Goal: Task Accomplishment & Management: Manage account settings

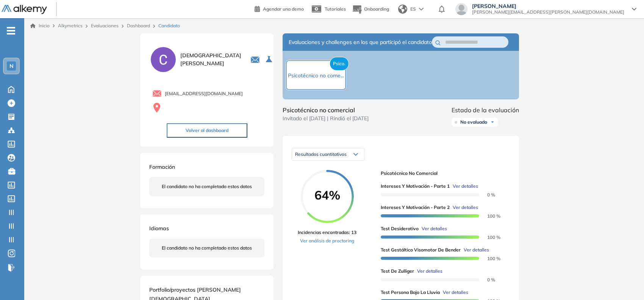
click at [8, 64] on div "N" at bounding box center [11, 65] width 9 height 9
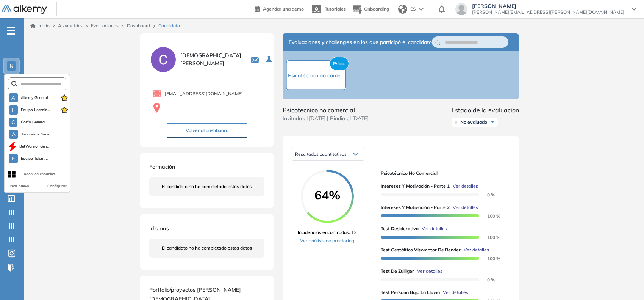
drag, startPoint x: 37, startPoint y: 78, endPoint x: 44, endPoint y: 80, distance: 6.8
click at [44, 80] on form at bounding box center [37, 83] width 59 height 13
click at [44, 81] on input "text" at bounding box center [39, 84] width 44 height 6
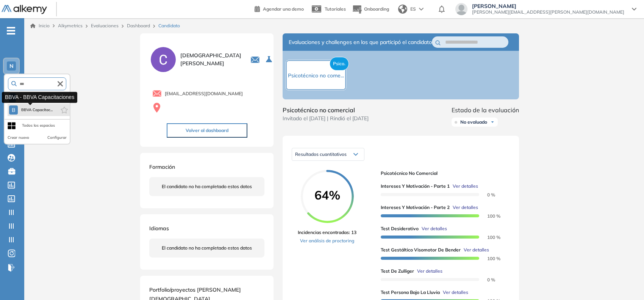
type input "***"
click at [35, 110] on span "BBVA Capacitac..." at bounding box center [37, 110] width 32 height 6
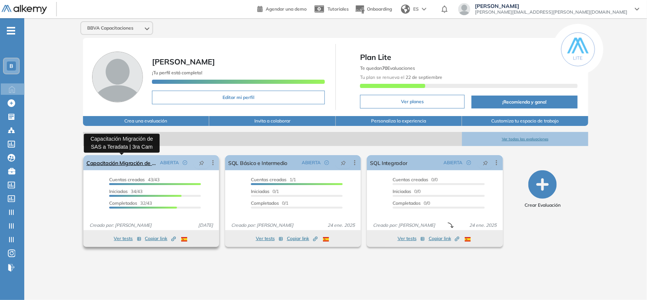
click at [128, 162] on link "Capacitación Migración de SAS a Teradata | 3ra Cam" at bounding box center [121, 162] width 71 height 15
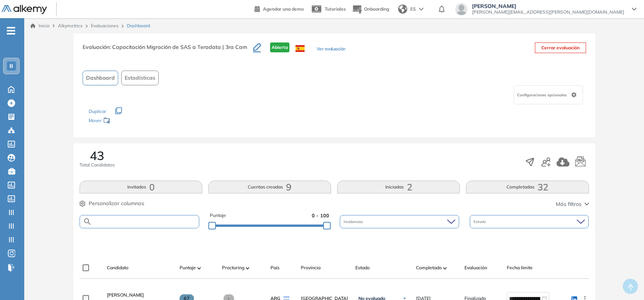
click at [141, 221] on input "text" at bounding box center [145, 222] width 107 height 6
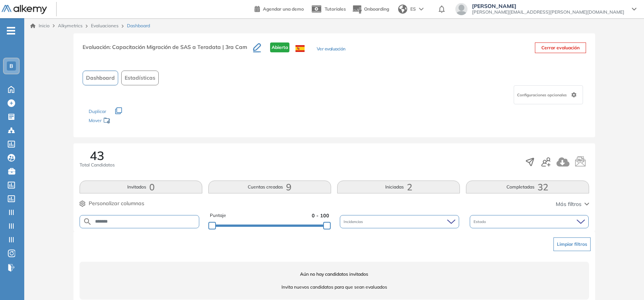
scroll to position [14, 0]
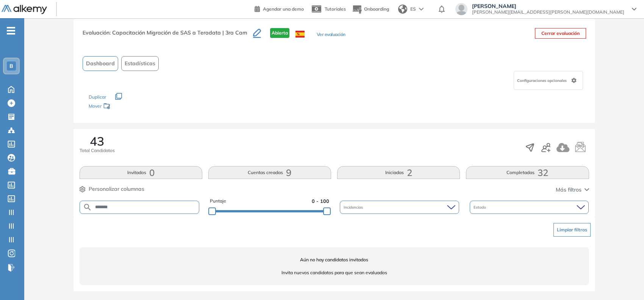
click at [114, 204] on input "*******" at bounding box center [145, 207] width 107 height 6
type input "******"
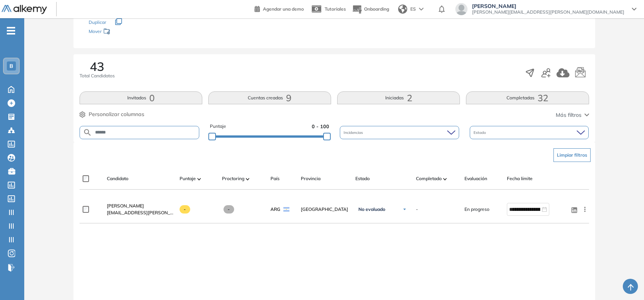
scroll to position [93, 0]
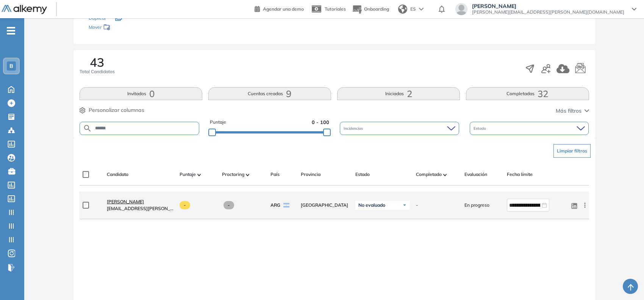
click at [139, 203] on span "Roberto Mauro Gibert" at bounding box center [125, 202] width 37 height 6
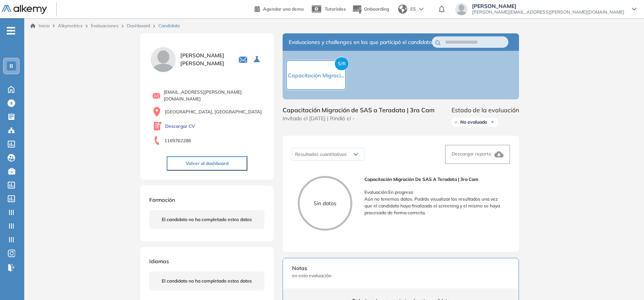
click at [135, 26] on link "Dashboard" at bounding box center [138, 26] width 23 height 6
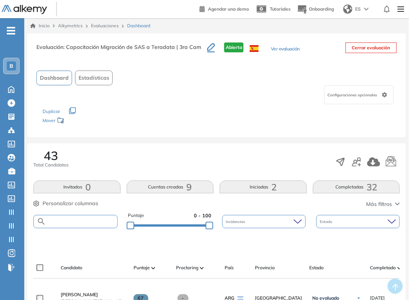
click at [78, 220] on input "text" at bounding box center [81, 222] width 71 height 6
type input "******"
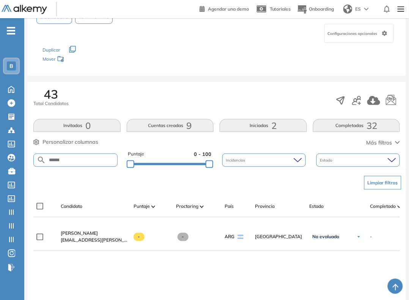
scroll to position [63, 0]
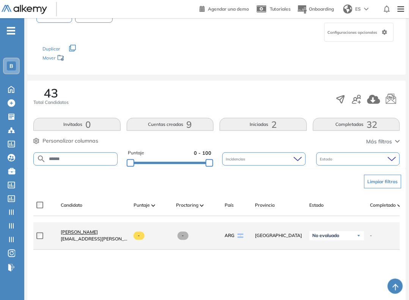
click at [98, 235] on span "Roberto Mauro Gibert" at bounding box center [79, 232] width 37 height 6
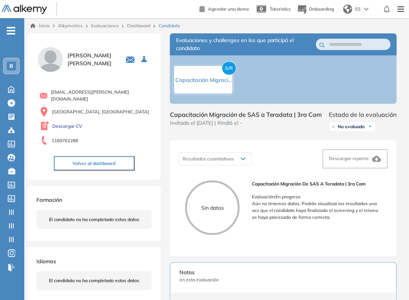
click at [140, 25] on link "Dashboard" at bounding box center [138, 26] width 23 height 6
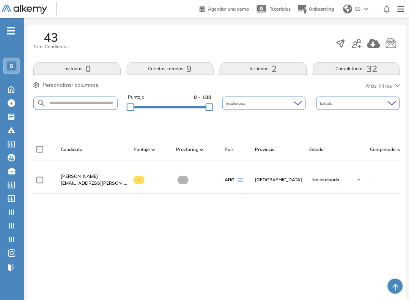
scroll to position [119, 0]
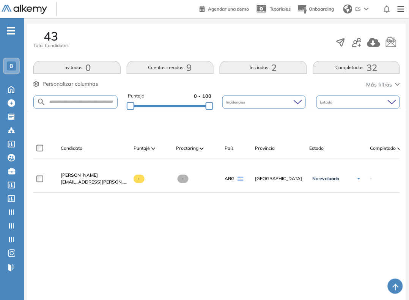
click at [346, 68] on button "Completadas 32" at bounding box center [356, 67] width 87 height 13
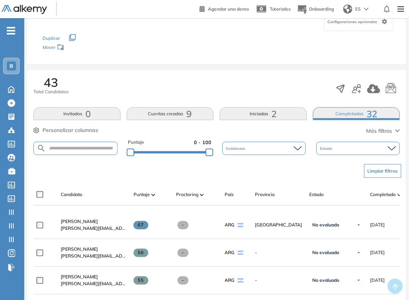
scroll to position [82, 0]
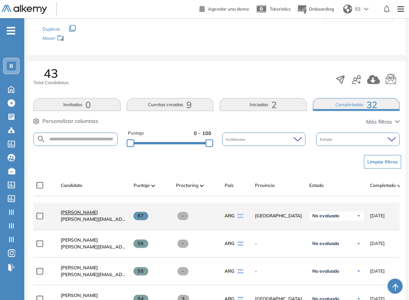
click at [85, 213] on span "Tomas Revelchione" at bounding box center [79, 213] width 37 height 6
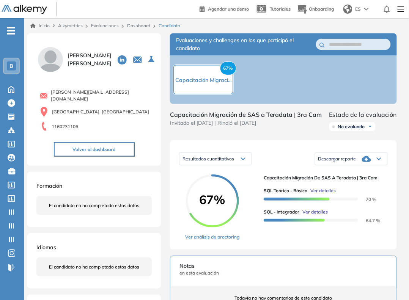
click at [5, 30] on ul "B Home Home Crear Evaluación Crear Evaluación Evaluaciones Evaluaciones Candida…" at bounding box center [12, 152] width 24 height 244
click at [9, 31] on icon "-" at bounding box center [11, 31] width 8 height 2
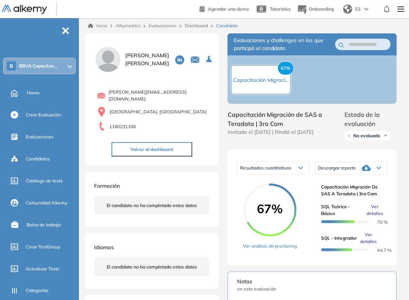
click at [32, 64] on span "BBVA Capacitac..." at bounding box center [38, 66] width 38 height 6
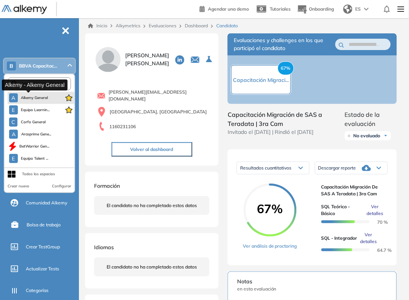
click at [33, 99] on span "Alkemy General" at bounding box center [34, 98] width 27 height 6
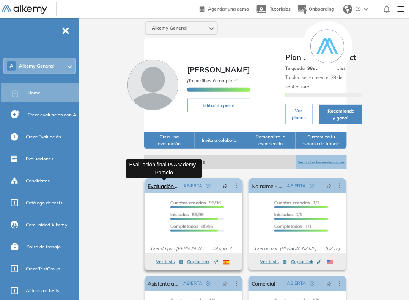
click at [160, 185] on link "Evaluación final IA Academy | Pomelo" at bounding box center [163, 185] width 33 height 15
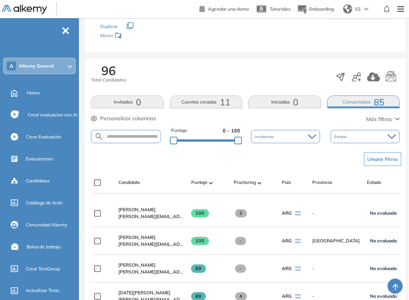
scroll to position [117, 0]
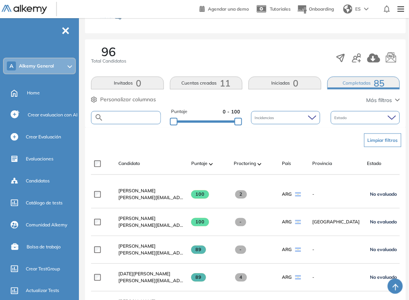
click at [141, 119] on input "text" at bounding box center [131, 118] width 57 height 6
type input "*****"
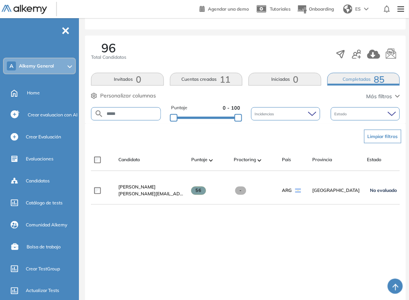
scroll to position [122, 0]
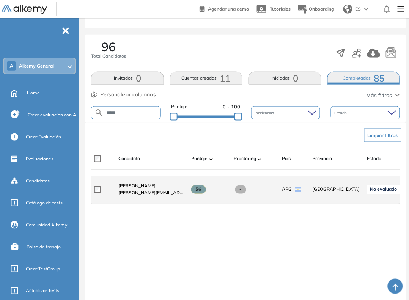
click at [141, 188] on span "[PERSON_NAME]" at bounding box center [136, 186] width 37 height 6
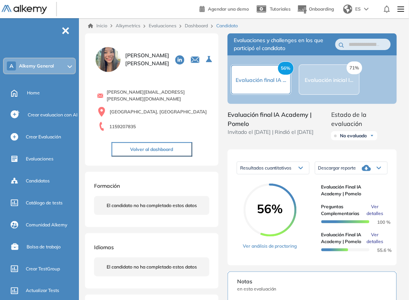
click at [380, 241] on span "Ver detalles" at bounding box center [374, 238] width 17 height 14
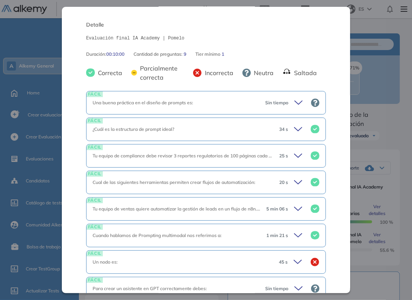
scroll to position [171, 0]
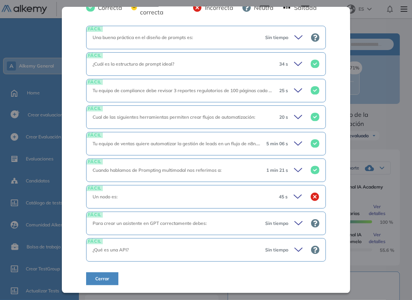
click at [298, 218] on icon at bounding box center [299, 223] width 11 height 11
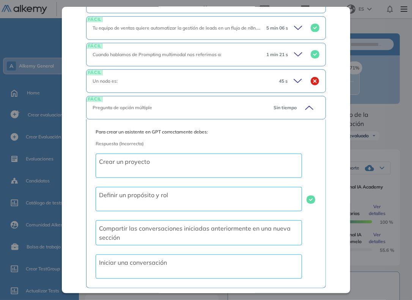
scroll to position [342, 0]
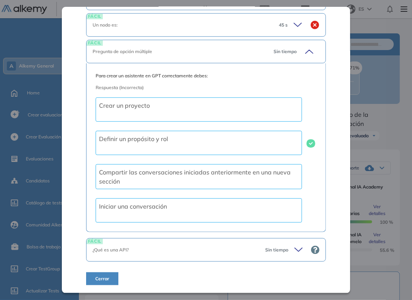
click at [287, 251] on div "Sin tiempo" at bounding box center [289, 249] width 60 height 11
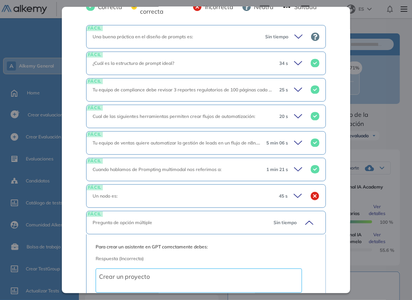
scroll to position [169, 0]
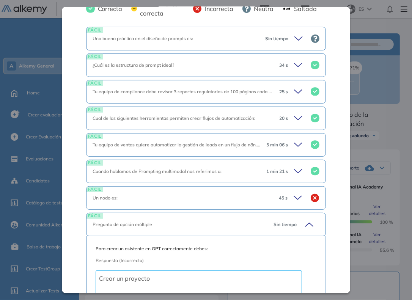
click at [294, 141] on icon at bounding box center [299, 144] width 11 height 11
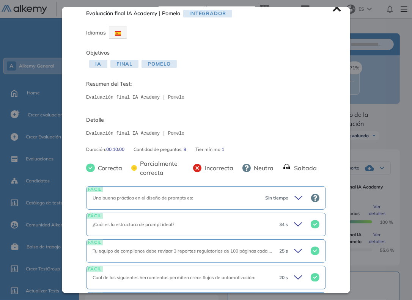
scroll to position [8, 0]
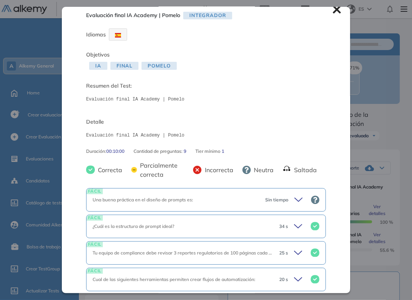
click at [285, 196] on div "Sin tiempo" at bounding box center [289, 199] width 60 height 11
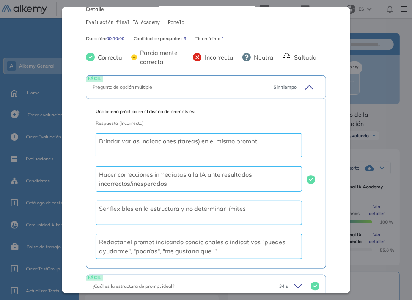
scroll to position [0, 0]
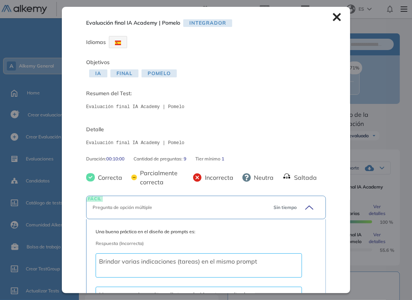
click at [306, 207] on icon at bounding box center [310, 207] width 8 height 3
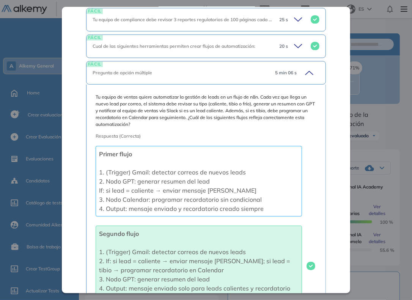
scroll to position [241, 0]
click at [306, 73] on icon at bounding box center [310, 72] width 8 height 3
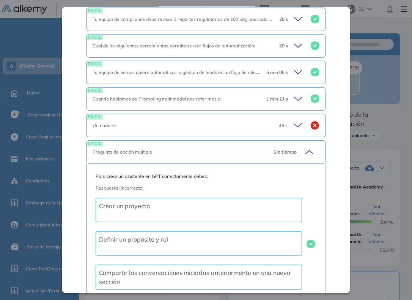
click at [284, 123] on div "45 s" at bounding box center [296, 125] width 47 height 11
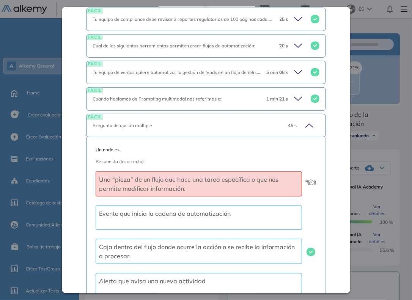
click at [288, 123] on span "45 s" at bounding box center [292, 125] width 9 height 7
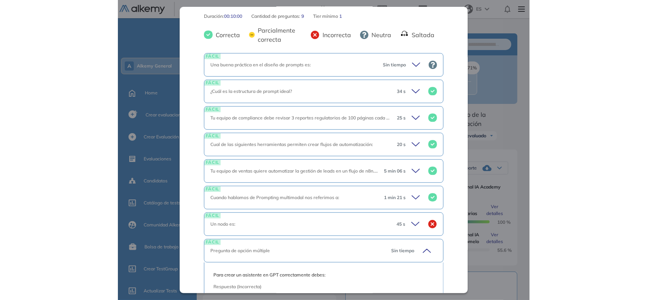
scroll to position [0, 0]
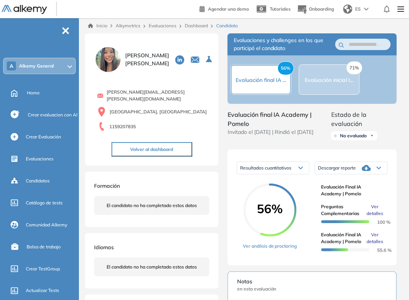
click at [373, 241] on span "Ver detalles" at bounding box center [374, 238] width 17 height 14
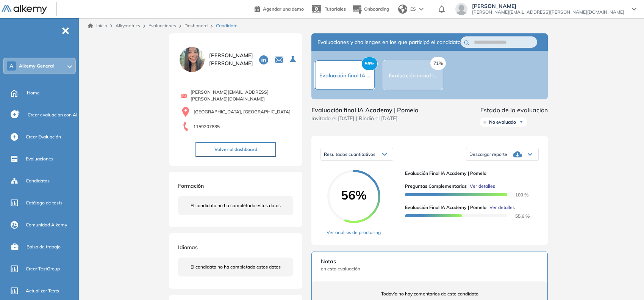
click at [593, 149] on div "Inicio Alkymetrics Evaluaciones Dashboard Candidato Evaluación final IA Academy…" at bounding box center [363, 287] width 563 height 538
click at [484, 190] on span "Ver detalles" at bounding box center [482, 186] width 25 height 7
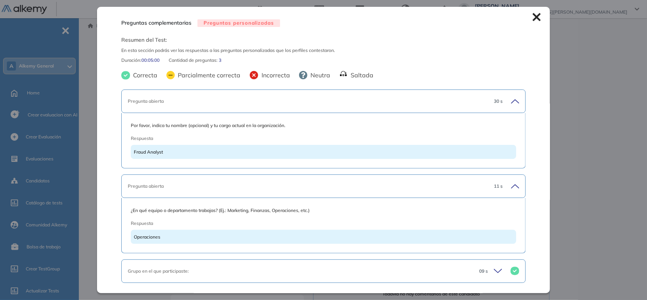
scroll to position [21, 0]
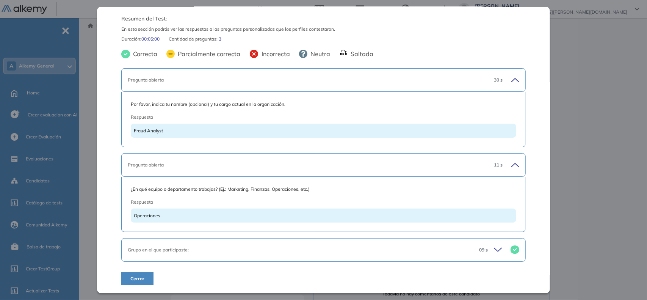
click at [484, 248] on div "09 s" at bounding box center [496, 249] width 46 height 11
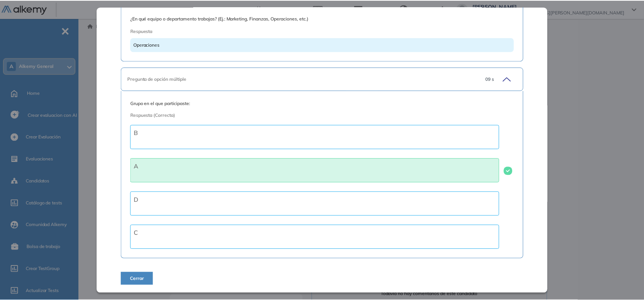
scroll to position [0, 0]
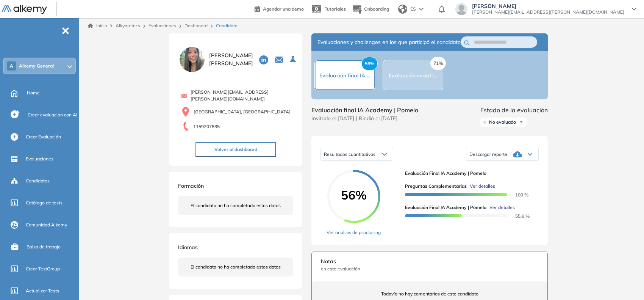
click at [613, 168] on div "Inicio Alkymetrics Evaluaciones Dashboard Candidato Preguntas complementarias P…" at bounding box center [363, 287] width 563 height 538
click at [194, 26] on link "Dashboard" at bounding box center [196, 26] width 23 height 6
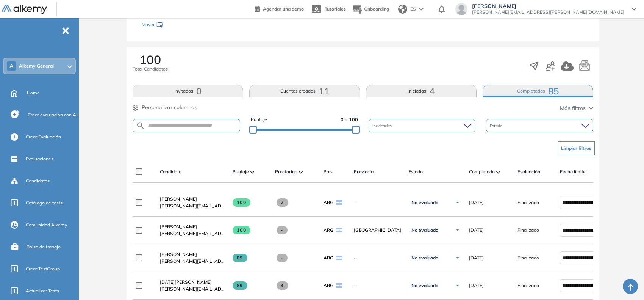
scroll to position [109, 0]
click at [216, 126] on input "text" at bounding box center [192, 125] width 95 height 6
type input "*****"
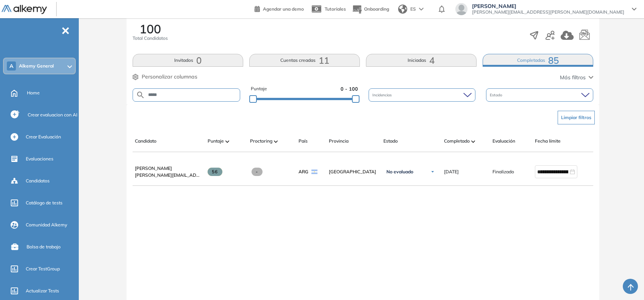
scroll to position [0, 48]
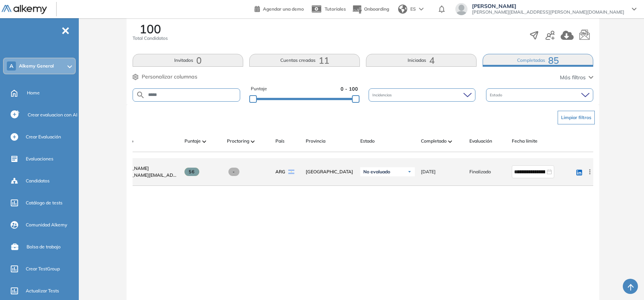
click at [590, 174] on icon at bounding box center [589, 171] width 1 height 5
click at [518, 173] on input "**********" at bounding box center [529, 172] width 31 height 8
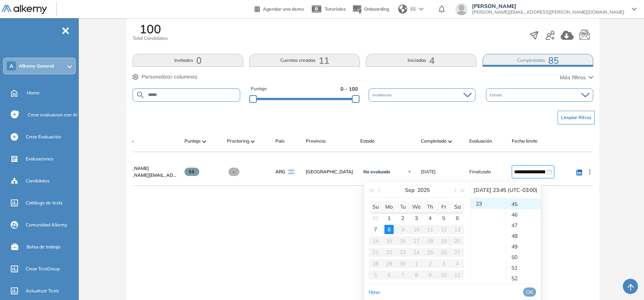
click at [418, 230] on table "Su Mo Tu We Th Fr Sa 31 1 2 3 4 5 6 7 8 9 10 11 12 13 14 15 16 17 18 19 20 21 2…" at bounding box center [417, 241] width 96 height 80
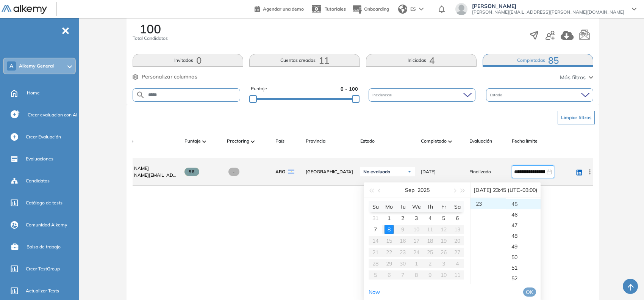
click at [588, 175] on icon at bounding box center [590, 172] width 8 height 8
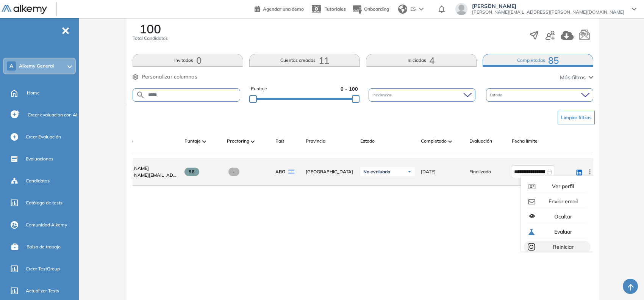
click at [552, 248] on span "Reiniciar" at bounding box center [563, 246] width 22 height 7
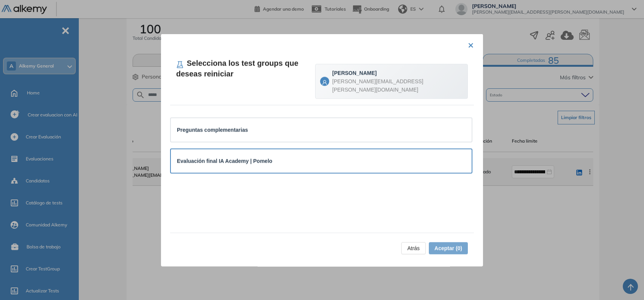
click at [283, 149] on div "Evaluación final IA Academy | Pomelo" at bounding box center [321, 161] width 301 height 24
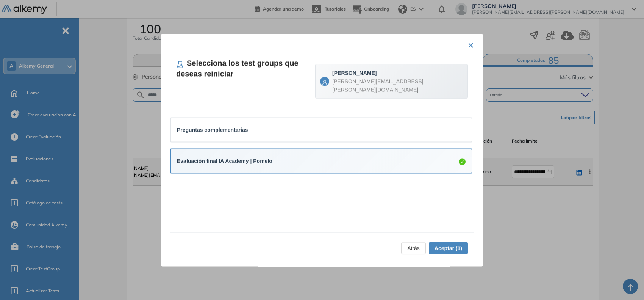
click at [438, 244] on span "Aceptar (1)" at bounding box center [449, 248] width 28 height 8
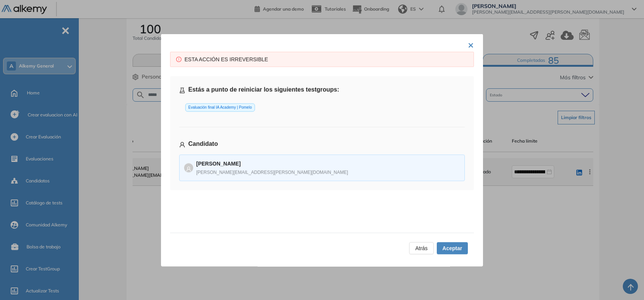
click at [455, 245] on span "Aceptar" at bounding box center [453, 248] width 20 height 8
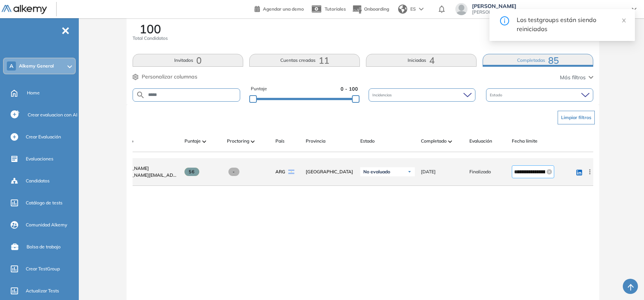
click at [524, 176] on input "**********" at bounding box center [529, 172] width 31 height 8
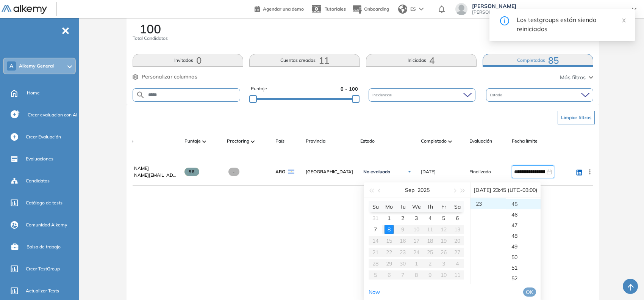
click at [415, 228] on table "Su Mo Tu We Th Fr Sa 31 1 2 3 4 5 6 7 8 9 10 11 12 13 14 15 16 17 18 19 20 21 2…" at bounding box center [417, 241] width 96 height 80
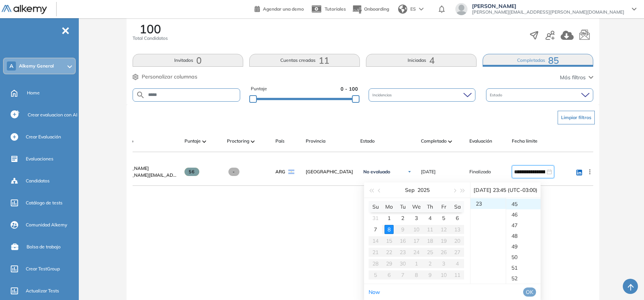
type input "**********"
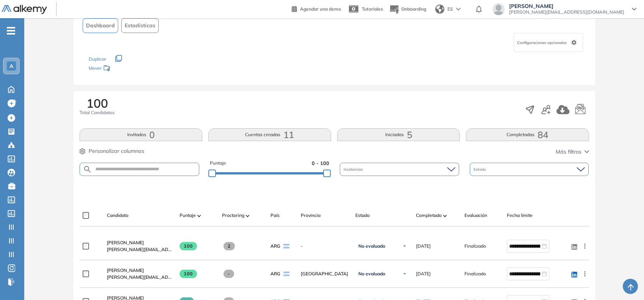
scroll to position [66, 0]
click at [147, 169] on input "text" at bounding box center [145, 169] width 107 height 6
type input "*****"
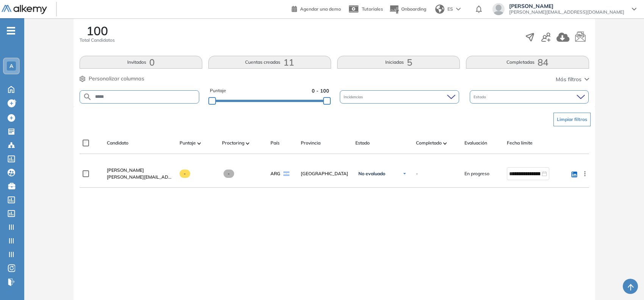
scroll to position [138, 0]
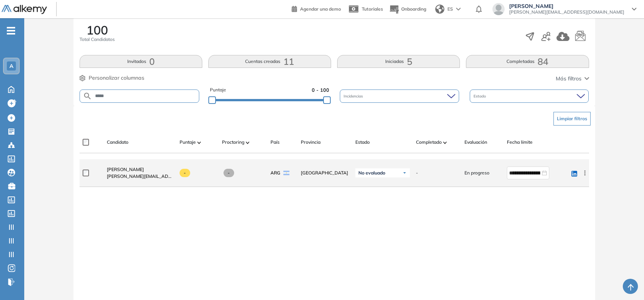
click at [583, 171] on icon at bounding box center [585, 173] width 8 height 8
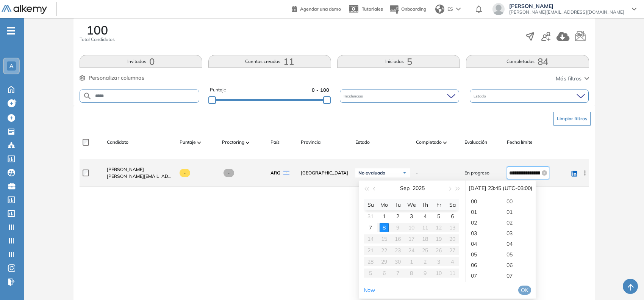
click at [519, 172] on input "**********" at bounding box center [524, 173] width 31 height 8
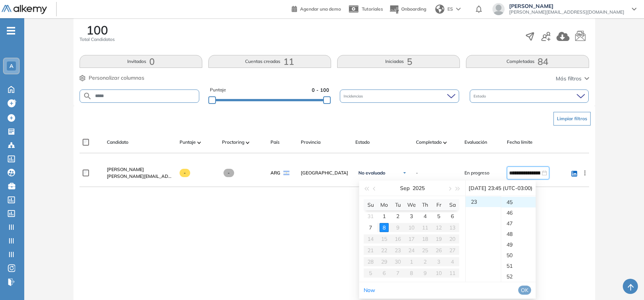
click at [412, 224] on table "Su Mo Tu We Th Fr Sa 31 1 2 3 4 5 6 7 8 9 10 11 12 13 14 15 16 17 18 19 20 21 2…" at bounding box center [412, 239] width 96 height 80
click at [515, 204] on div "59" at bounding box center [518, 201] width 35 height 11
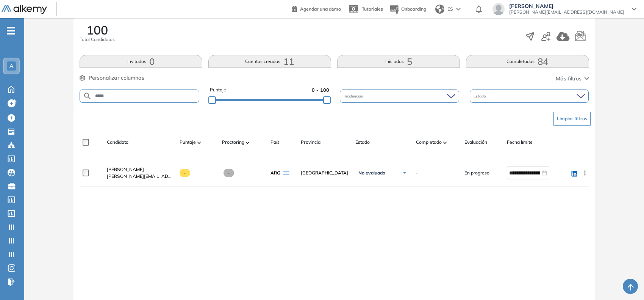
click at [306, 227] on div "**********" at bounding box center [335, 236] width 510 height 155
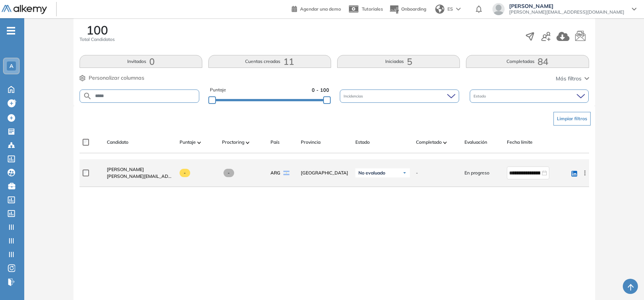
scroll to position [0, 0]
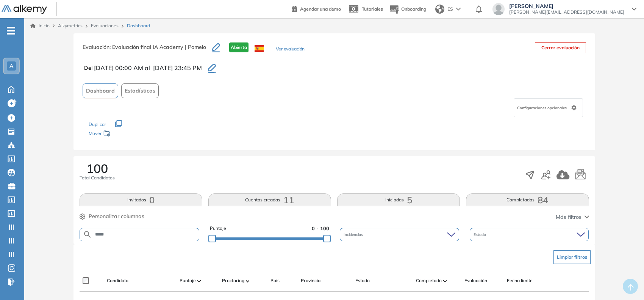
click at [216, 69] on icon "button" at bounding box center [212, 68] width 8 height 8
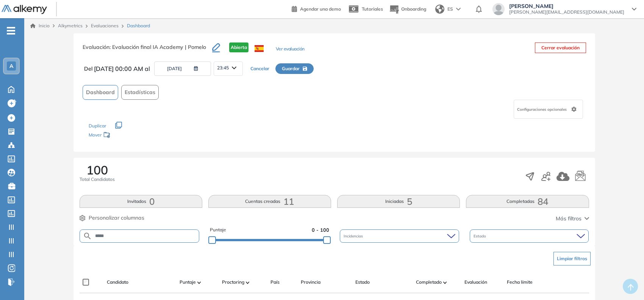
click at [189, 63] on button "[DATE]" at bounding box center [182, 68] width 57 height 14
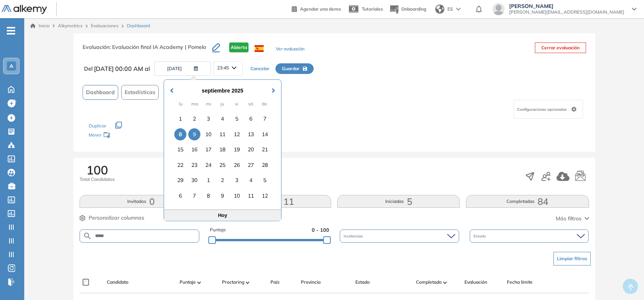
click at [195, 133] on div "9" at bounding box center [194, 134] width 12 height 12
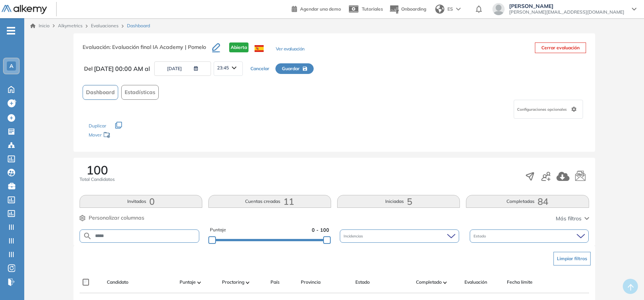
click at [300, 68] on span "Guardar" at bounding box center [291, 68] width 18 height 7
type input "**********"
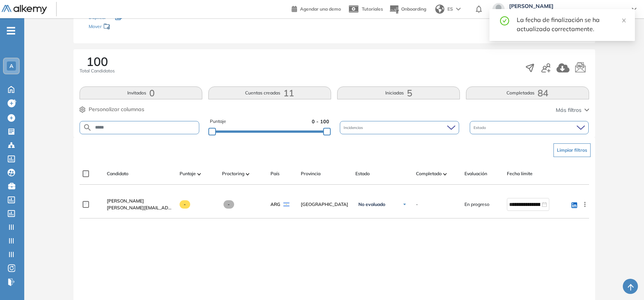
scroll to position [108, 0]
